Goal: Transaction & Acquisition: Obtain resource

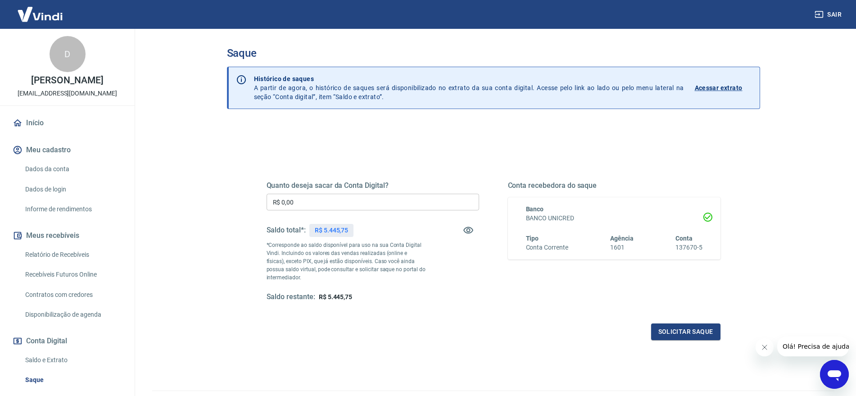
click at [354, 202] on input "R$ 0,00" at bounding box center [372, 202] width 212 height 17
type input "R$ 5.445,75"
click at [676, 327] on button "Solicitar saque" at bounding box center [685, 331] width 69 height 17
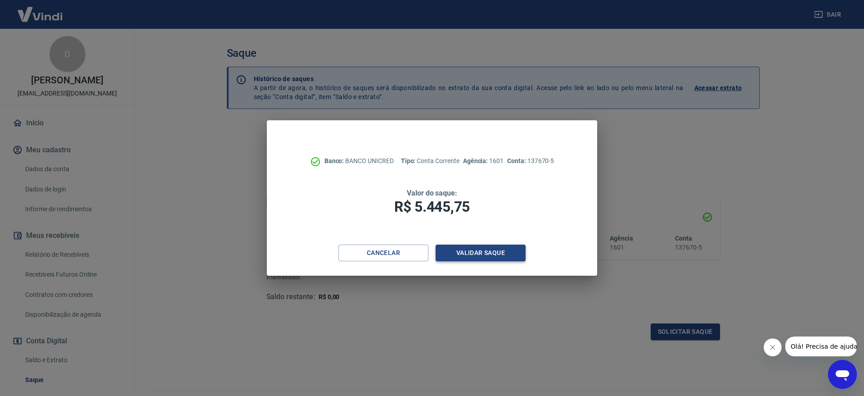
click at [477, 256] on button "Validar saque" at bounding box center [481, 252] width 90 height 17
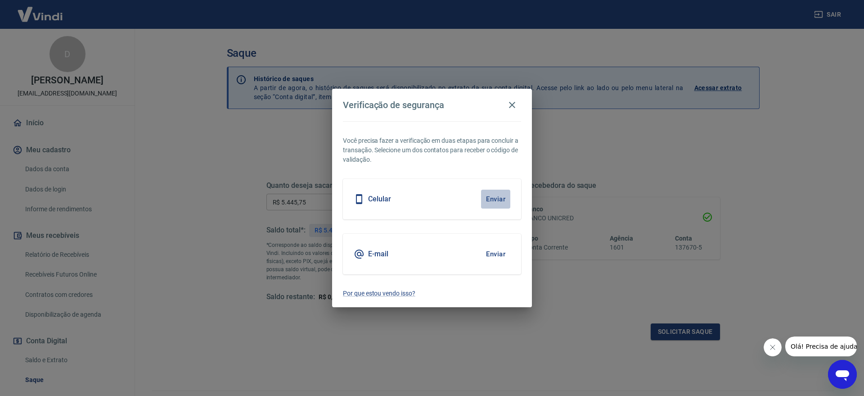
click at [499, 200] on button "Enviar" at bounding box center [495, 198] width 29 height 19
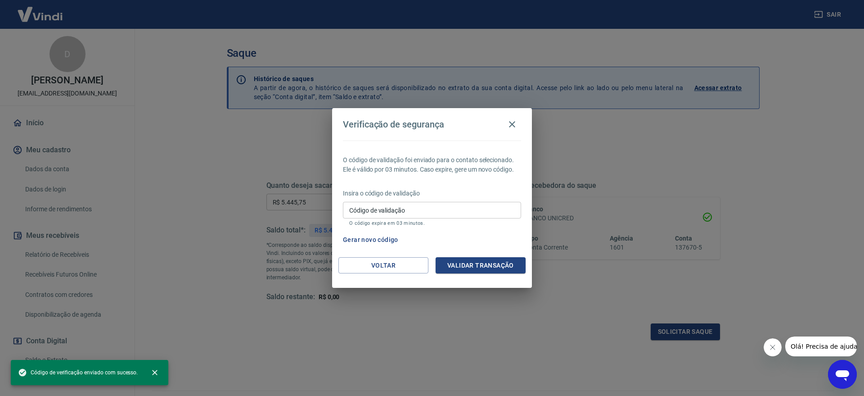
click at [412, 216] on input "Código de validação" at bounding box center [432, 210] width 178 height 17
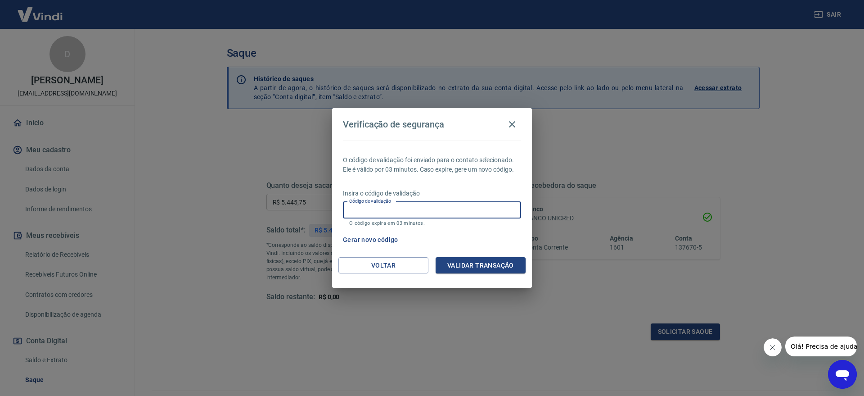
click at [378, 214] on input "Código de validação" at bounding box center [432, 210] width 178 height 17
type input "167427"
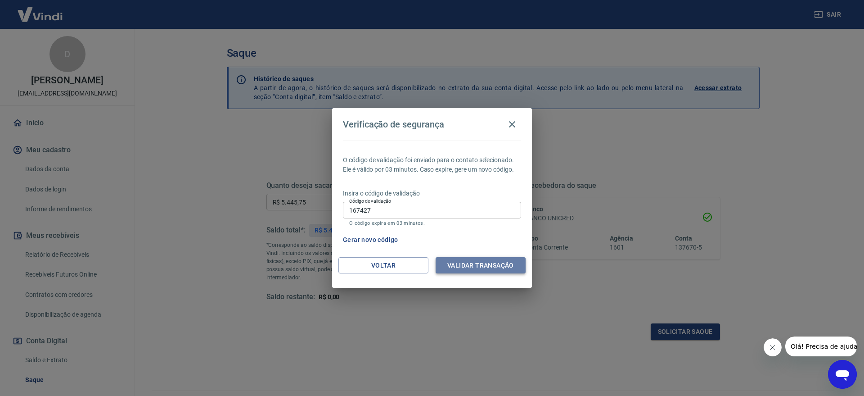
click at [516, 263] on button "Validar transação" at bounding box center [481, 265] width 90 height 17
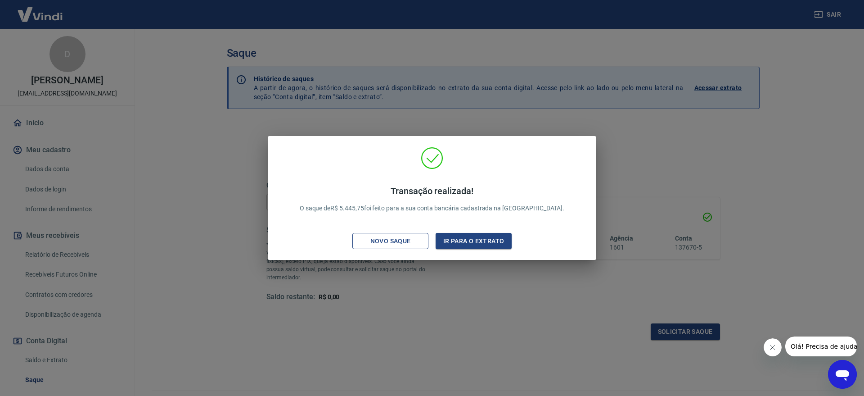
click at [376, 246] on div "Novo saque" at bounding box center [391, 240] width 62 height 11
